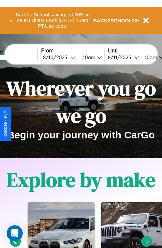
scroll to position [103, 0]
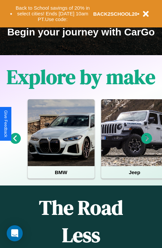
click at [15, 143] on icon at bounding box center [15, 138] width 11 height 11
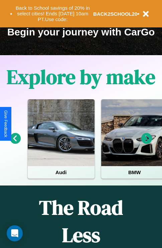
click at [146, 143] on icon at bounding box center [146, 138] width 11 height 11
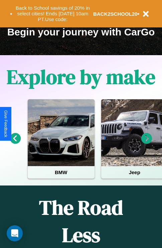
click at [146, 143] on icon at bounding box center [146, 138] width 11 height 11
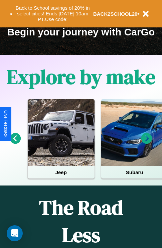
click at [146, 143] on icon at bounding box center [146, 138] width 11 height 11
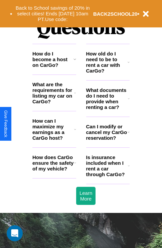
scroll to position [808, 0]
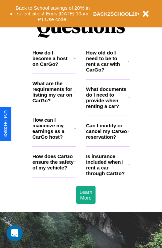
click at [107, 108] on h3 "What documents do I need to provide when renting a car?" at bounding box center [107, 97] width 42 height 23
click at [128, 167] on icon at bounding box center [129, 164] width 2 height 5
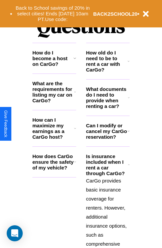
click at [128, 64] on icon at bounding box center [128, 60] width 2 height 5
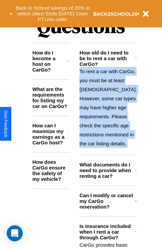
click at [107, 130] on p "To rent a car with CarGo, you must be at least [DEMOGRAPHIC_DATA]. However, som…" at bounding box center [107, 107] width 57 height 81
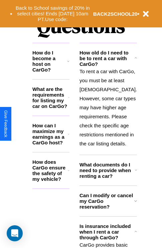
click at [69, 136] on icon at bounding box center [69, 133] width 2 height 5
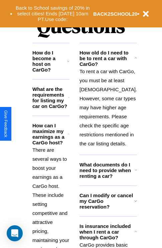
click at [134, 61] on icon at bounding box center [135, 57] width 2 height 5
